Goal: Check status: Check status

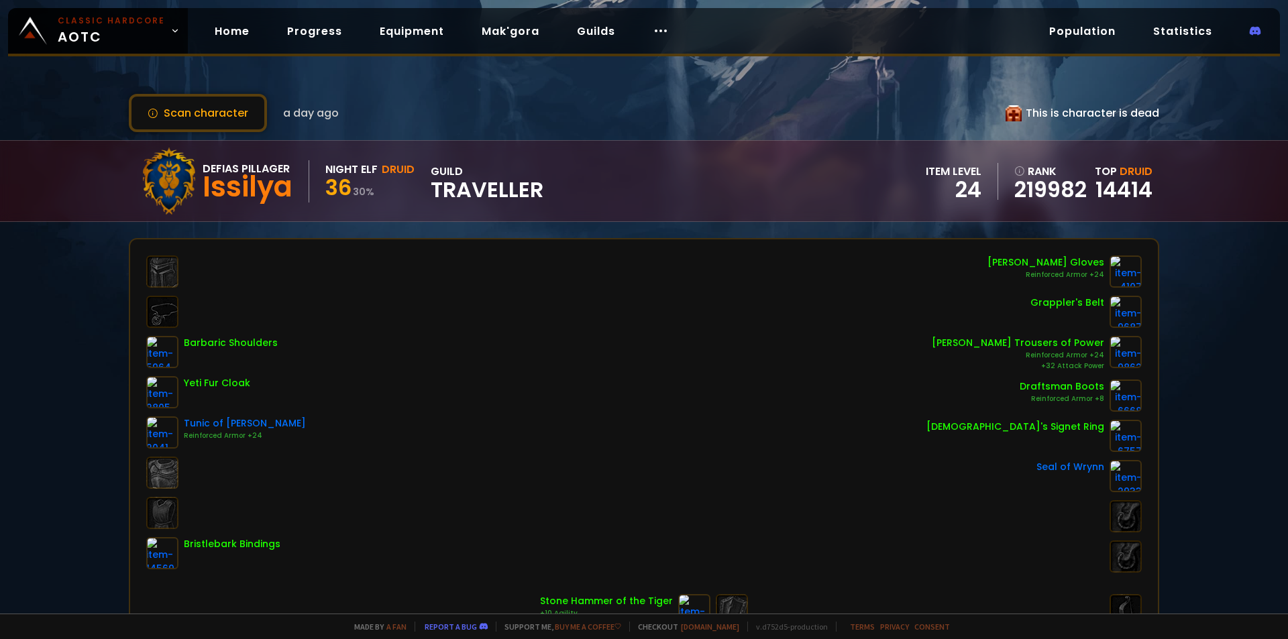
drag, startPoint x: 384, startPoint y: 160, endPoint x: 389, endPoint y: 154, distance: 8.6
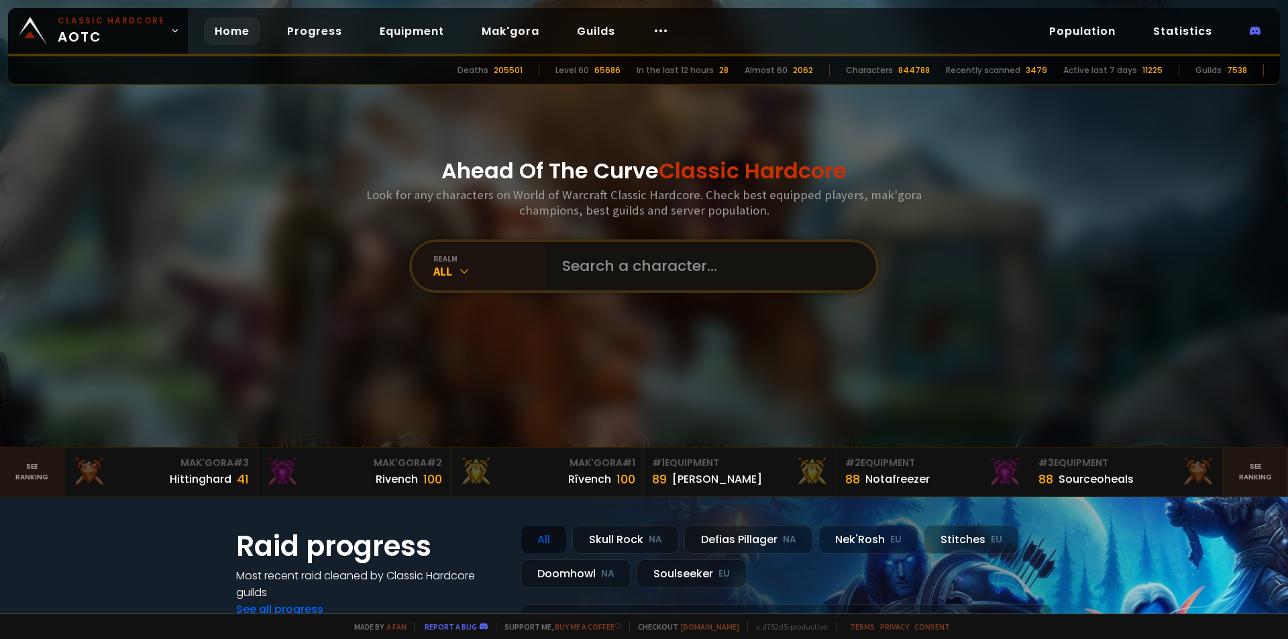
click at [654, 270] on input "text" at bounding box center [707, 266] width 306 height 48
type input "snowflake"
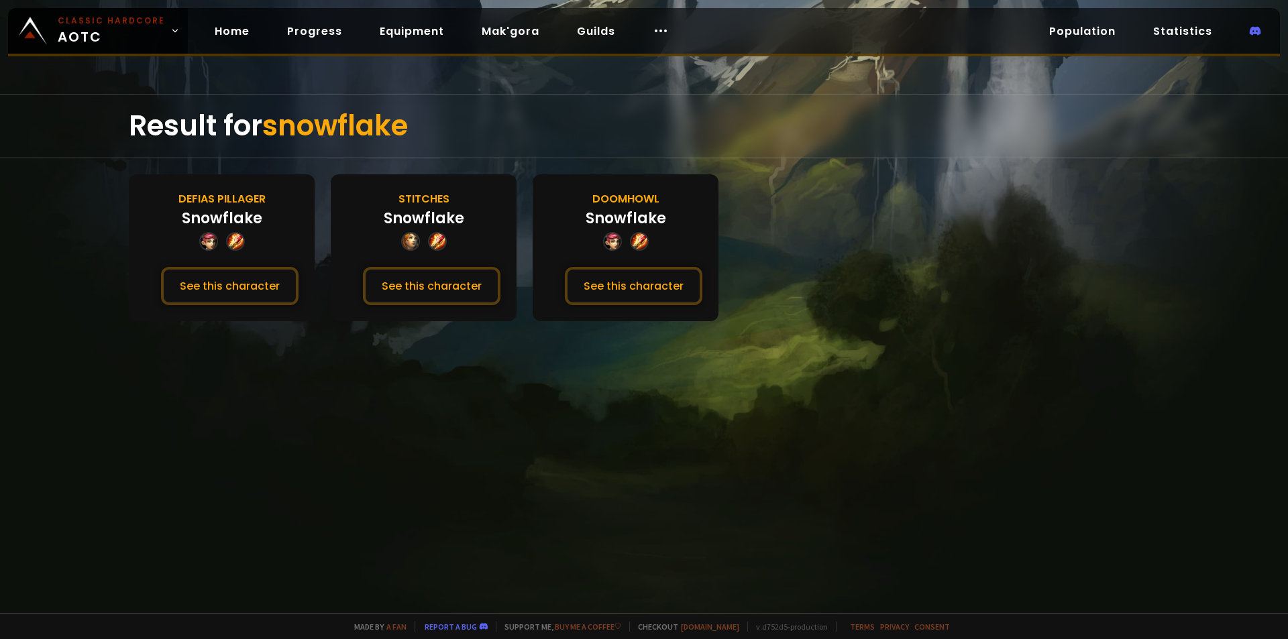
click at [255, 213] on div "Snowflake" at bounding box center [222, 218] width 80 height 22
click at [263, 277] on button "See this character" at bounding box center [229, 286] width 137 height 38
